Goal: Find specific page/section: Find specific page/section

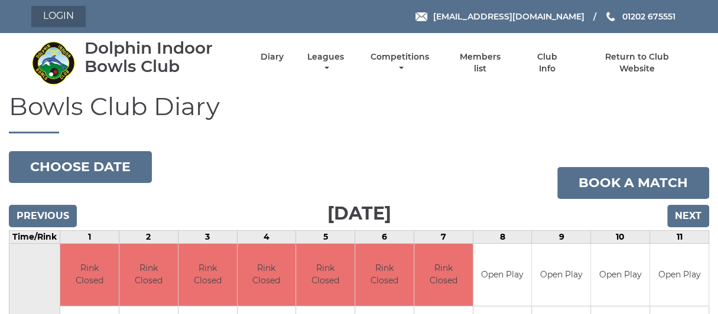
click at [66, 10] on link "Login" at bounding box center [58, 16] width 54 height 21
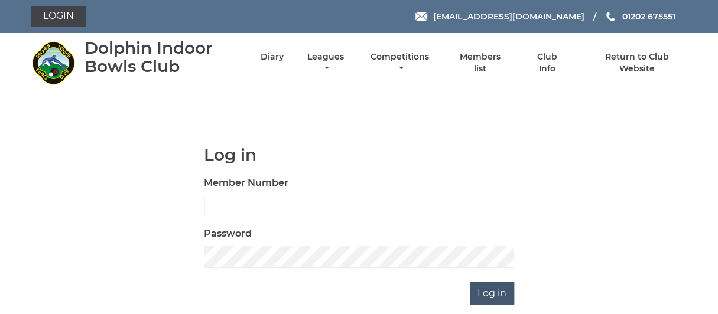
type input "0976"
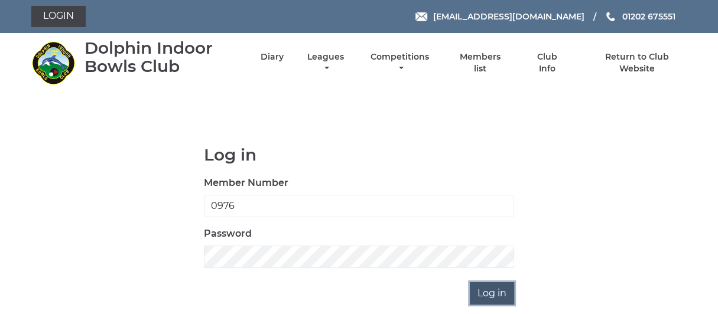
click at [484, 292] on input "Log in" at bounding box center [492, 293] width 44 height 22
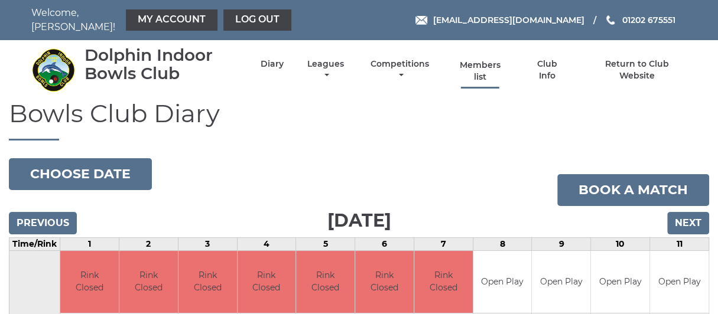
click at [481, 70] on link "Members list" at bounding box center [479, 71] width 54 height 23
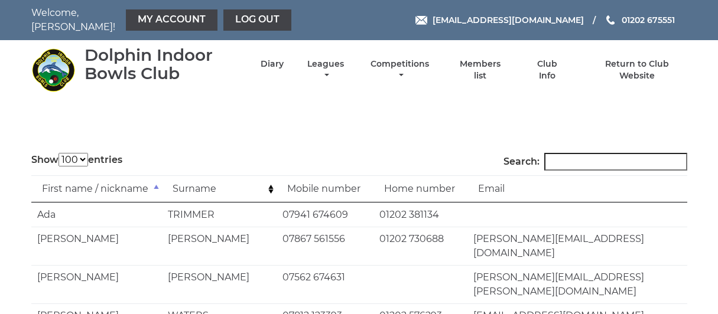
select select "100"
click at [588, 153] on input "Search:" at bounding box center [615, 162] width 143 height 18
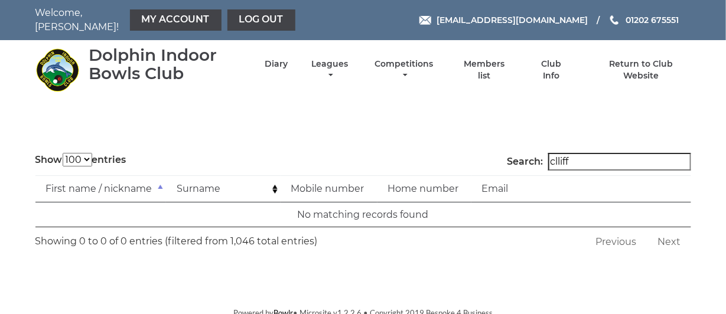
type input "clliff"
click at [535, 153] on label "Search: clliff" at bounding box center [599, 162] width 184 height 18
click at [548, 153] on input "clliff" at bounding box center [619, 162] width 143 height 18
click at [605, 155] on input "clliff" at bounding box center [619, 162] width 143 height 18
click at [605, 154] on input "clliff" at bounding box center [619, 162] width 143 height 18
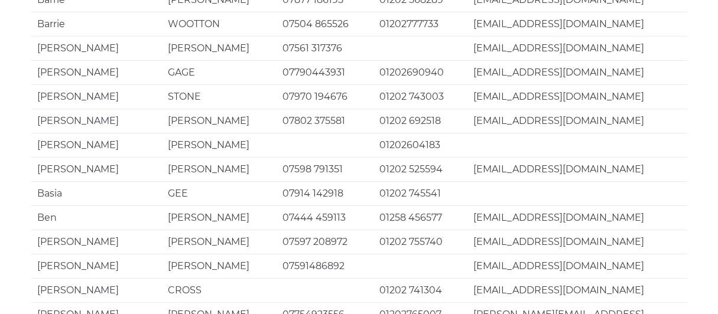
scroll to position [2373, 0]
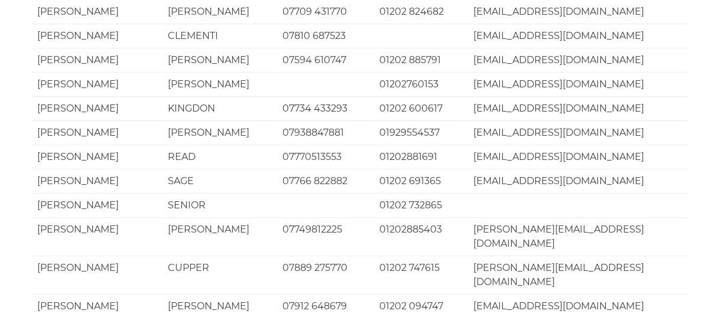
scroll to position [2255, 0]
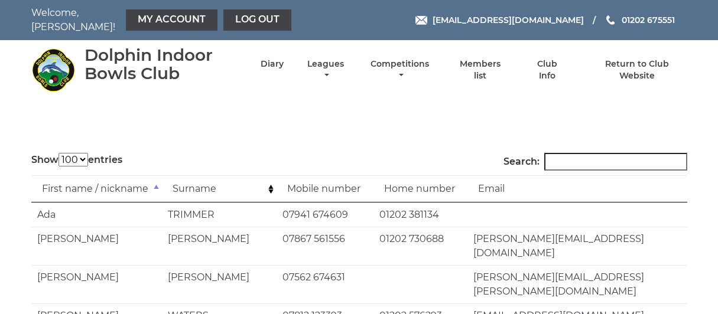
select select "100"
click at [223, 12] on link "Log out" at bounding box center [257, 19] width 68 height 21
